Goal: Subscribe to service/newsletter

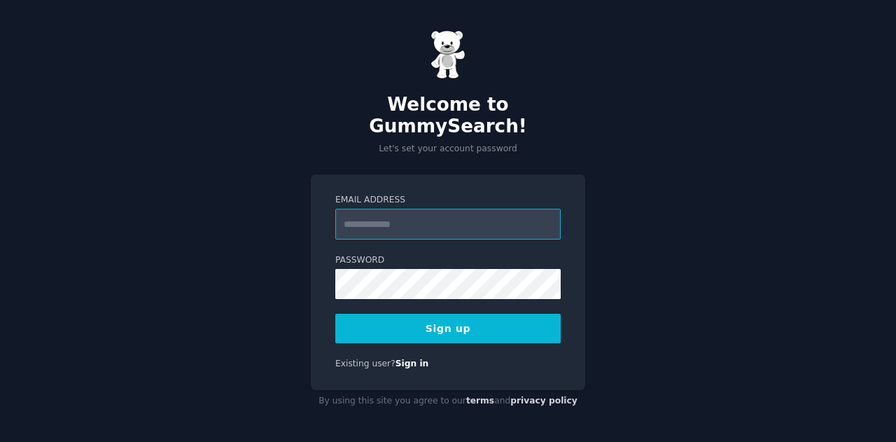
click at [418, 214] on input "Email Address" at bounding box center [447, 224] width 225 height 31
type input "**********"
click at [456, 314] on button "Sign up" at bounding box center [447, 328] width 225 height 29
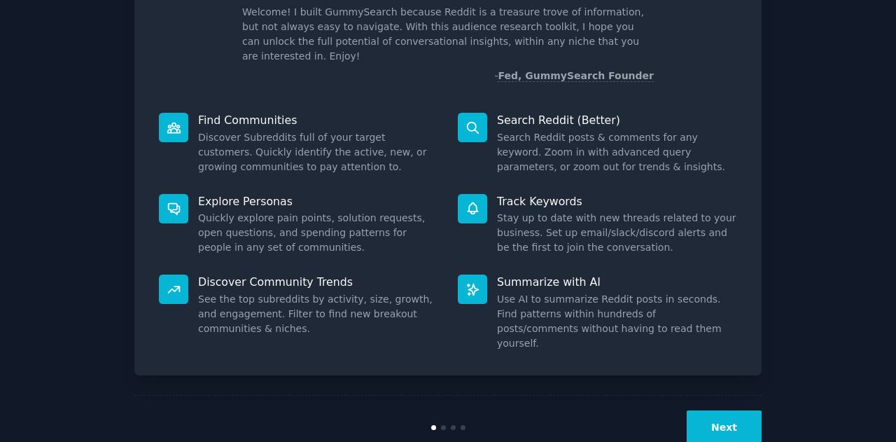
scroll to position [105, 0]
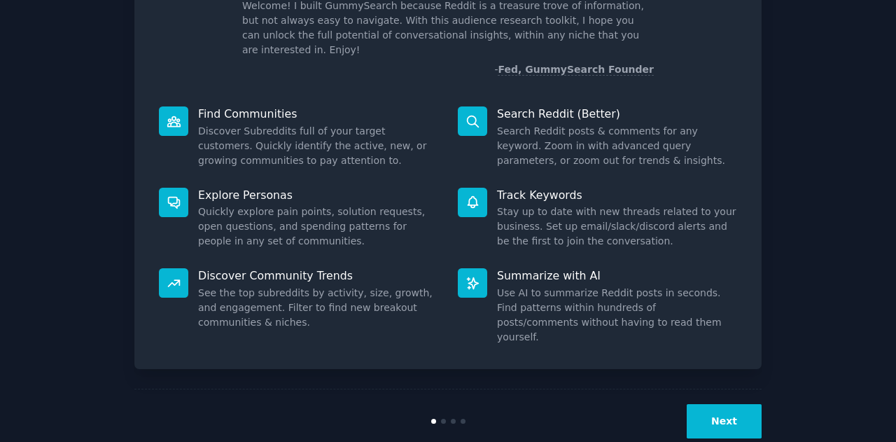
click at [746, 404] on button "Next" at bounding box center [724, 421] width 75 height 34
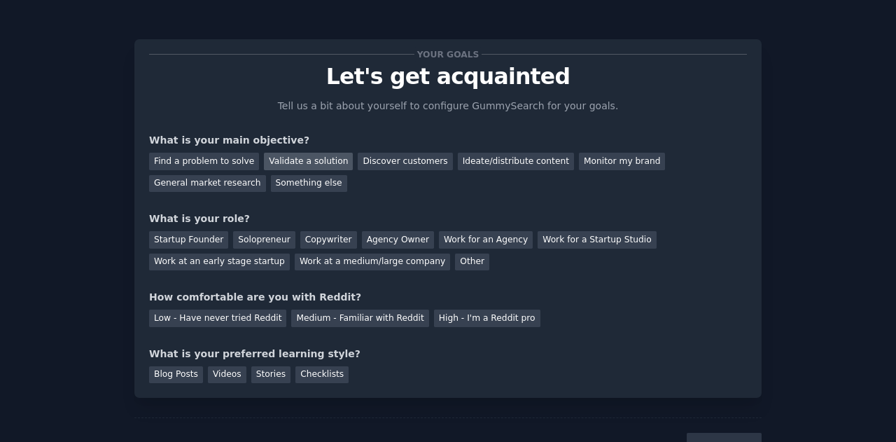
click at [288, 161] on div "Validate a solution" at bounding box center [308, 162] width 89 height 18
click at [386, 161] on div "Discover customers" at bounding box center [405, 162] width 95 height 18
click at [251, 237] on div "Solopreneur" at bounding box center [264, 240] width 62 height 18
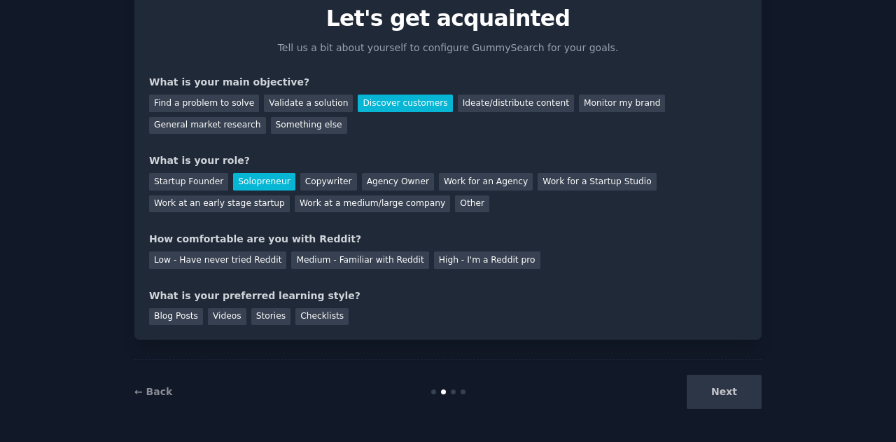
scroll to position [59, 0]
click at [463, 257] on div "High - I'm a Reddit pro" at bounding box center [487, 260] width 106 height 18
click at [176, 310] on div "Blog Posts" at bounding box center [176, 316] width 54 height 18
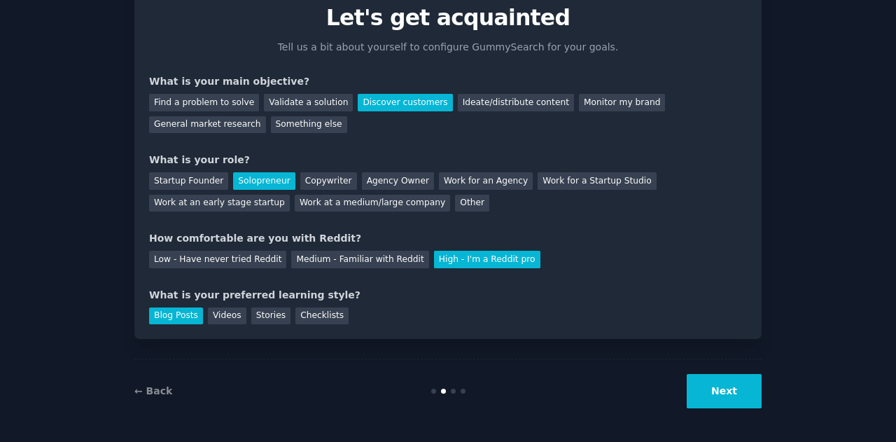
click at [694, 384] on button "Next" at bounding box center [724, 391] width 75 height 34
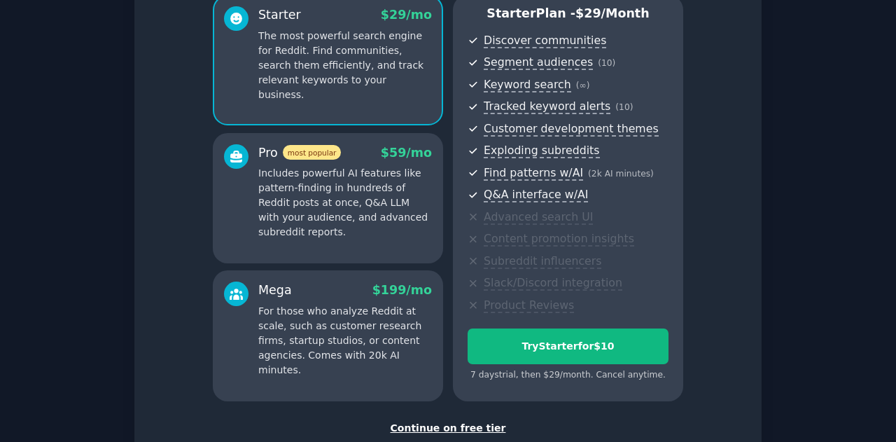
scroll to position [221, 0]
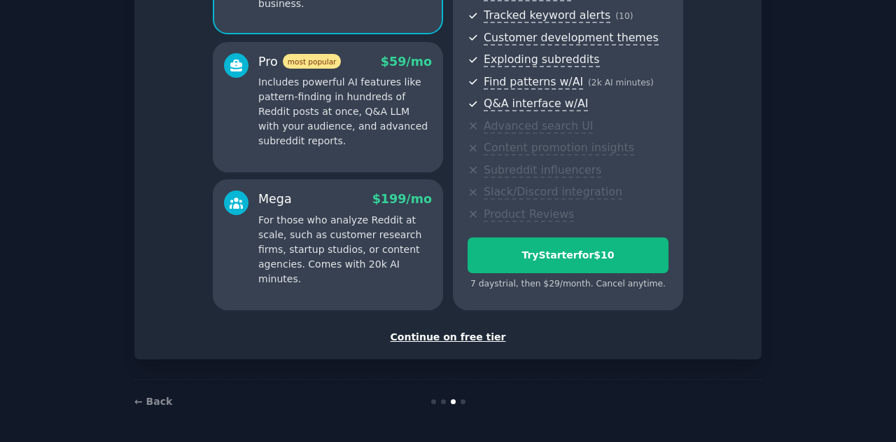
click at [454, 334] on div "Continue on free tier" at bounding box center [448, 337] width 598 height 15
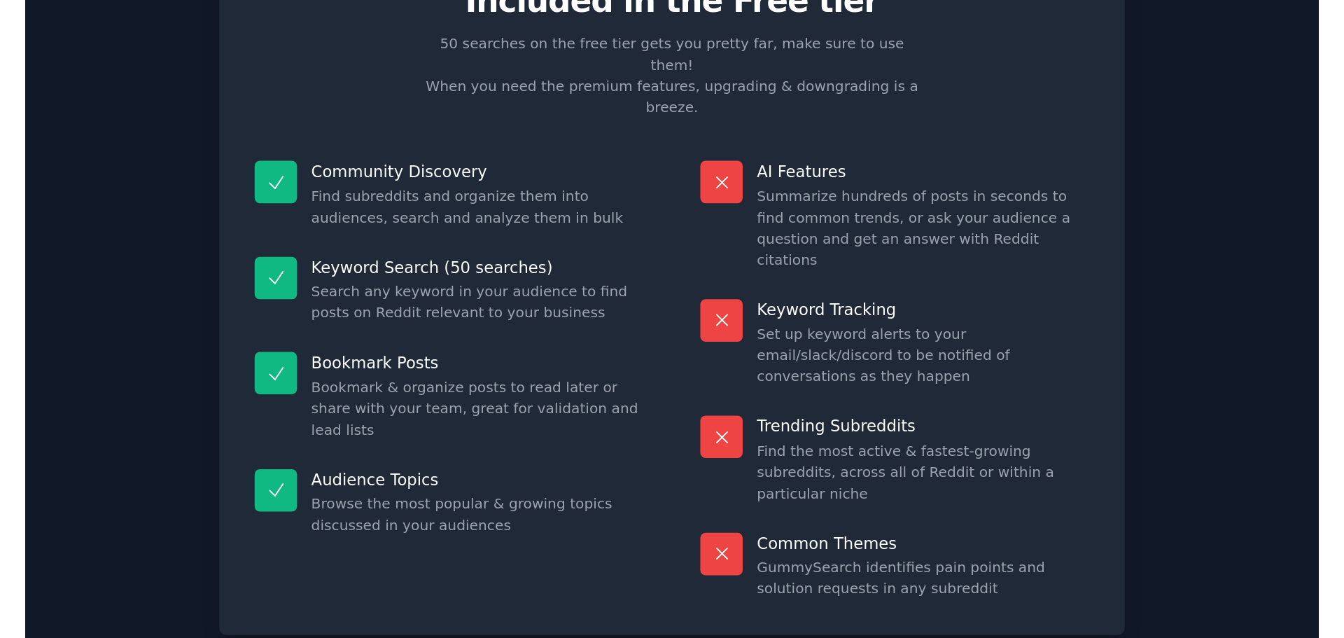
scroll to position [103, 0]
